Goal: Navigation & Orientation: Find specific page/section

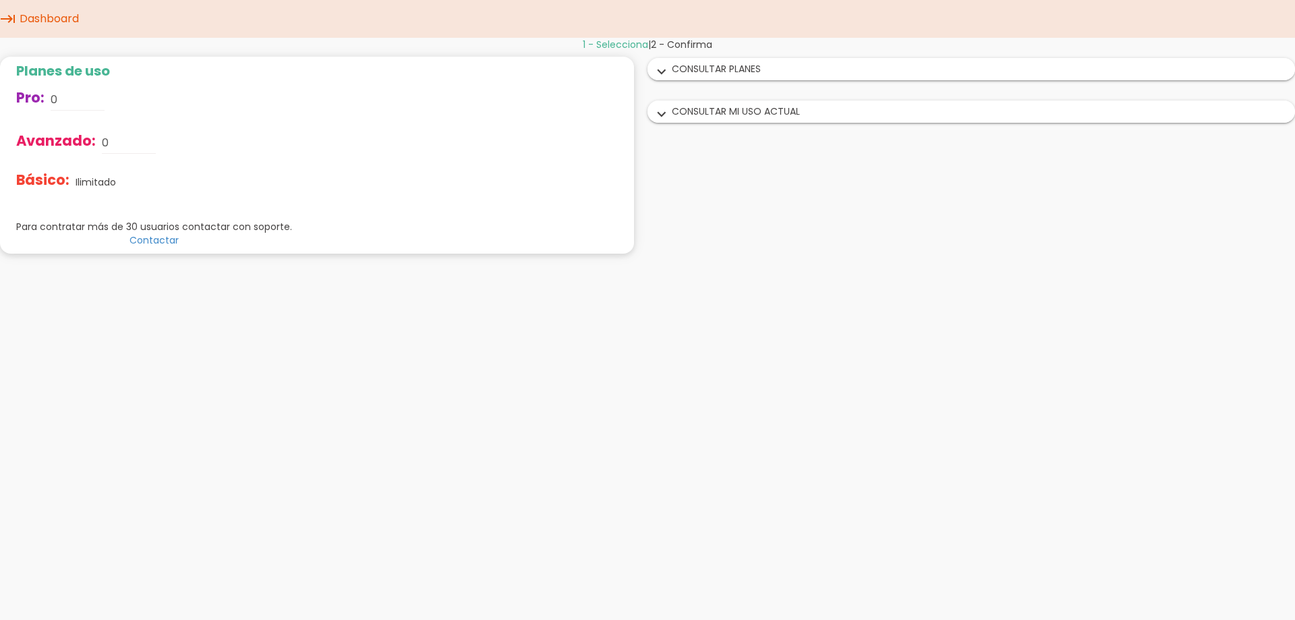
click at [699, 74] on div "expand_more CONSULTAR PLANES" at bounding box center [971, 69] width 646 height 21
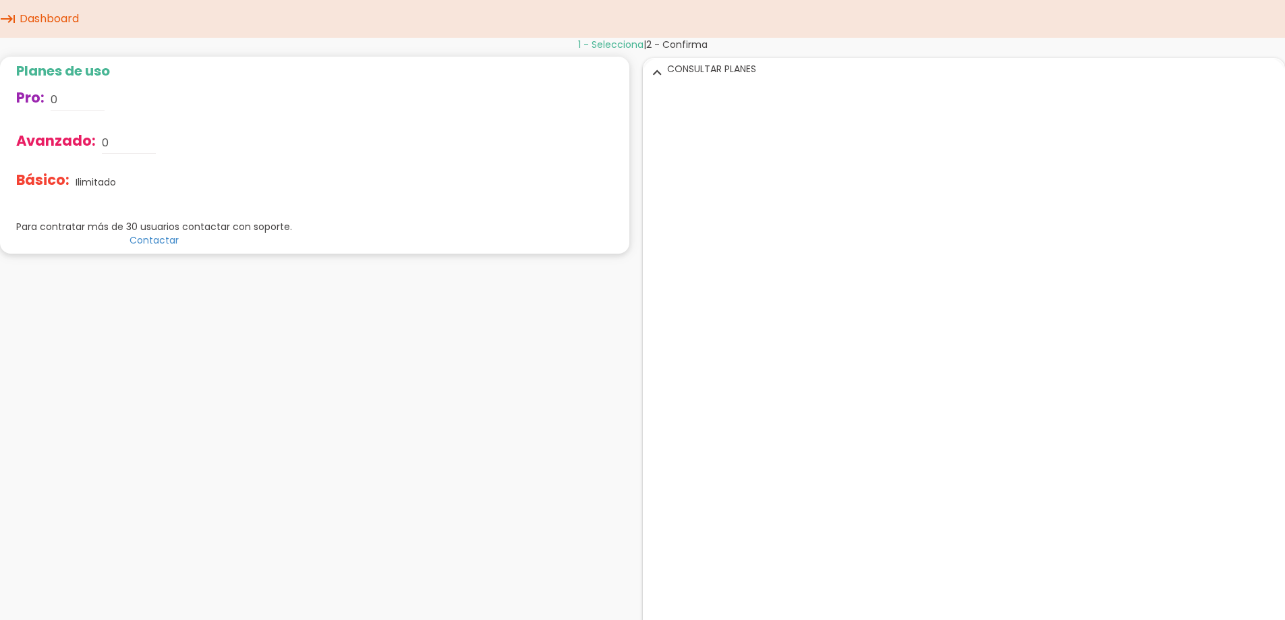
click at [33, 19] on link "Dashboard" at bounding box center [49, 19] width 66 height 38
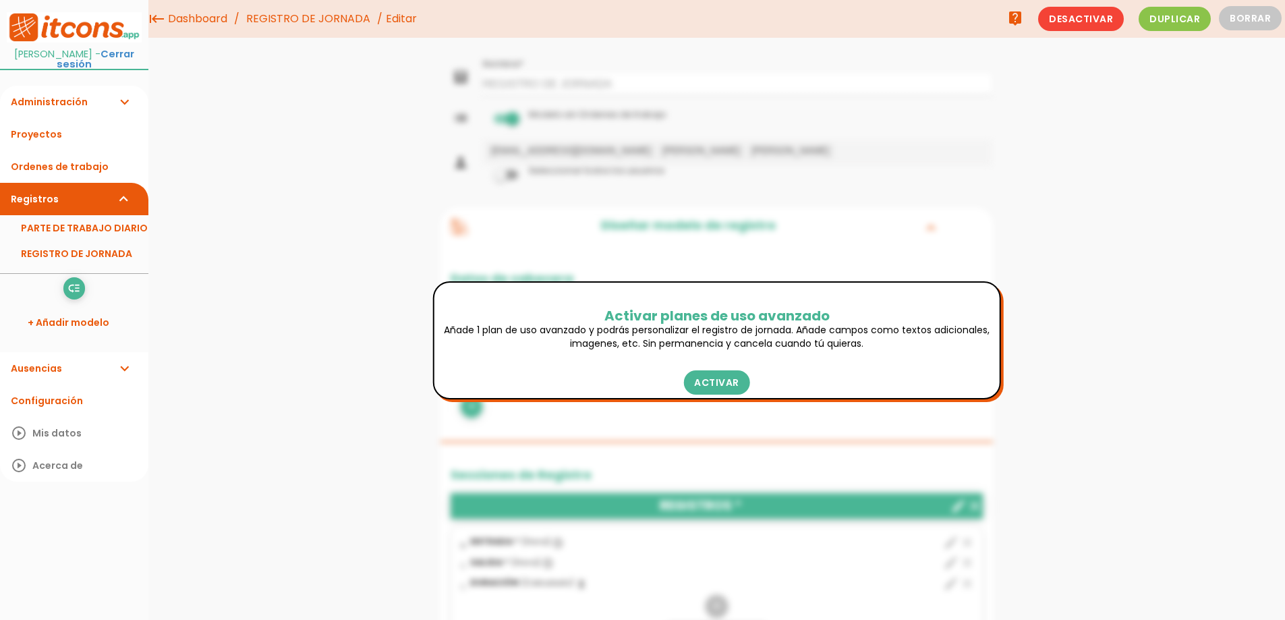
click at [77, 353] on link "Ausencias expand_more" at bounding box center [74, 368] width 148 height 32
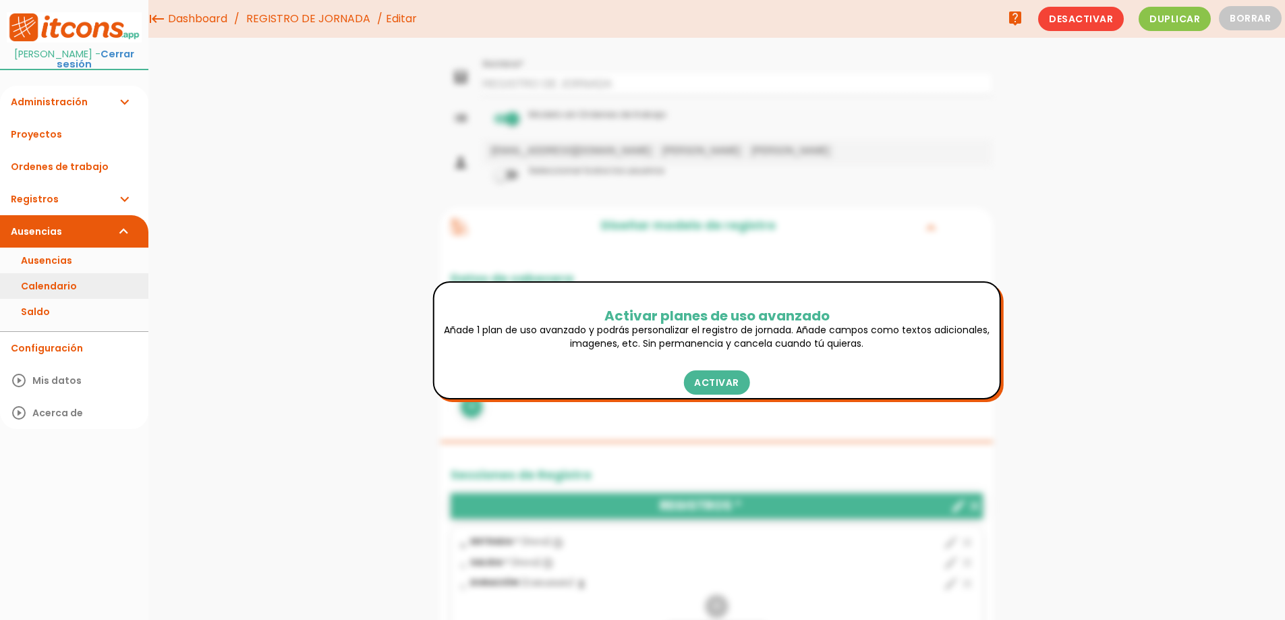
click at [69, 283] on link "Calendario" at bounding box center [74, 286] width 148 height 26
